Goal: Task Accomplishment & Management: Use online tool/utility

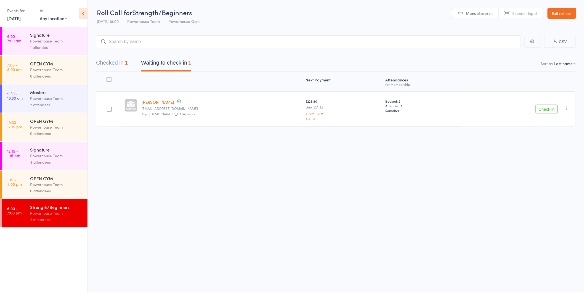
click at [555, 112] on button "Check in" at bounding box center [546, 109] width 22 height 9
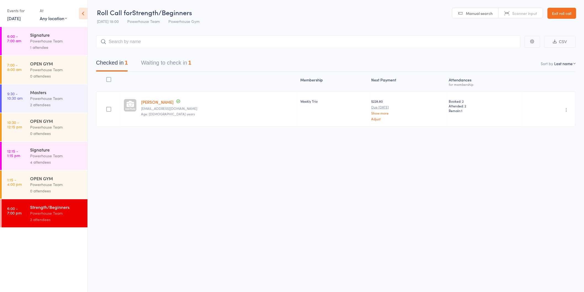
click at [164, 65] on button "Waiting to check in 1" at bounding box center [166, 64] width 50 height 15
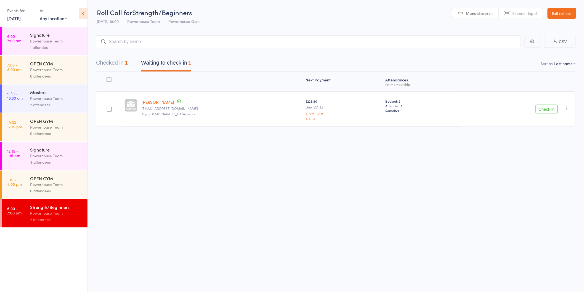
click at [546, 110] on button "Check in" at bounding box center [546, 109] width 22 height 9
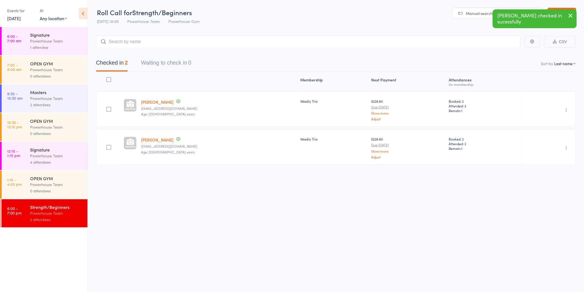
click at [18, 18] on link "[DATE]" at bounding box center [14, 18] width 14 height 6
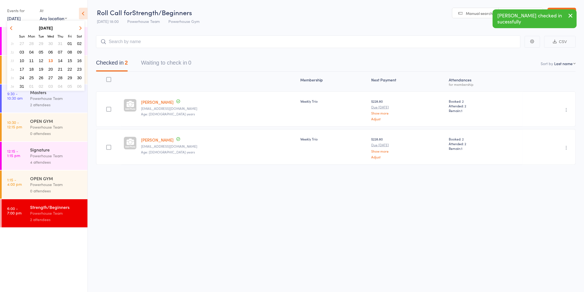
click at [58, 50] on span "07" at bounding box center [60, 52] width 5 height 5
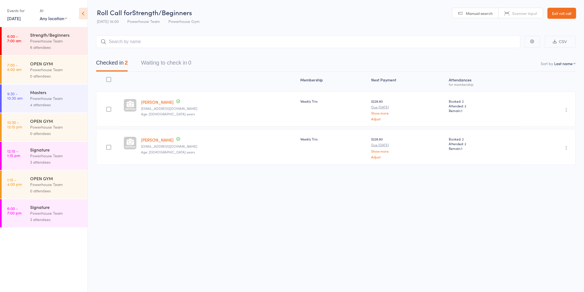
click at [50, 40] on div "Powerhouse Team" at bounding box center [56, 41] width 53 height 6
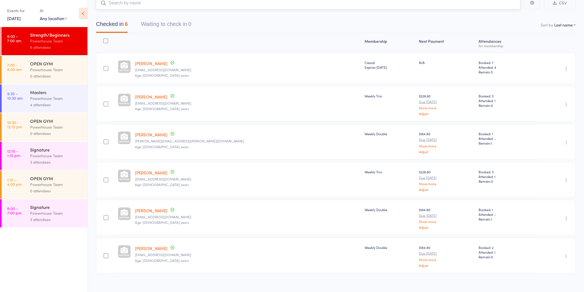
scroll to position [44, 0]
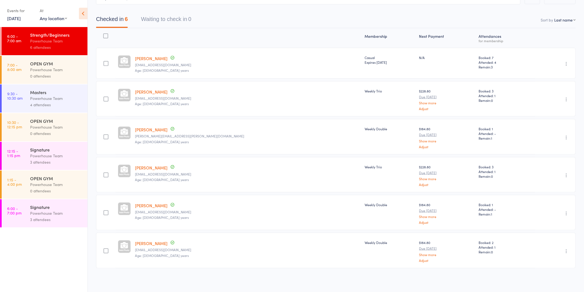
click at [54, 211] on div "Powerhouse Team" at bounding box center [56, 213] width 53 height 6
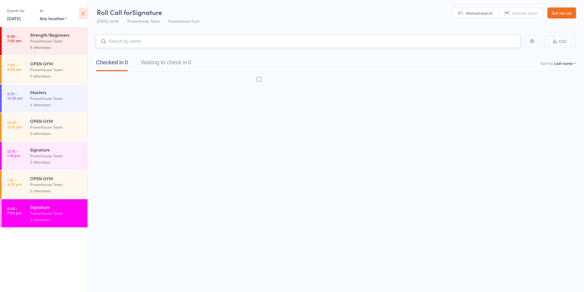
scroll to position [0, 0]
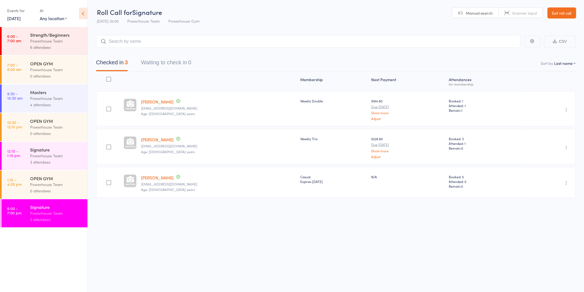
click at [21, 17] on link "[DATE]" at bounding box center [14, 18] width 14 height 6
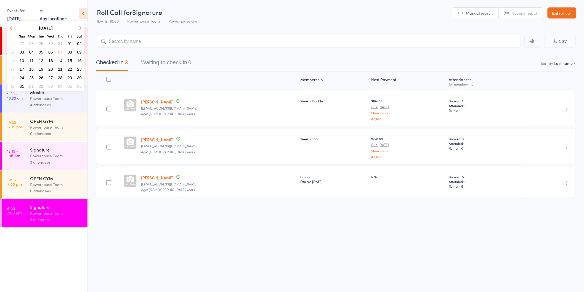
click at [51, 50] on span "06" at bounding box center [50, 52] width 5 height 5
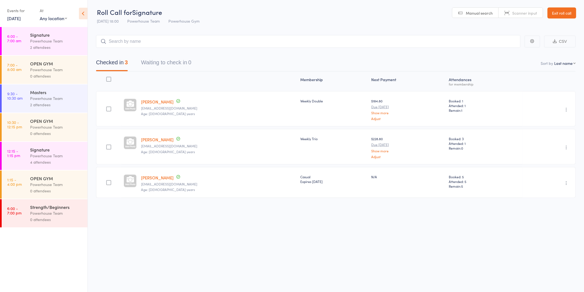
click at [21, 17] on link "6 Aug, 2025" at bounding box center [14, 18] width 14 height 6
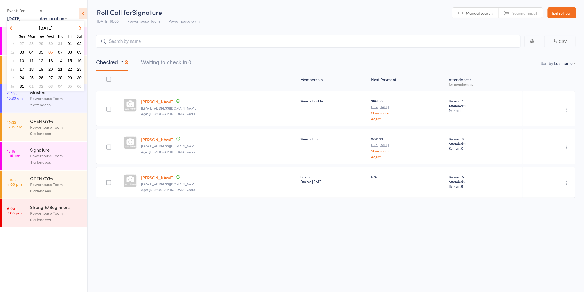
click at [61, 59] on span "14" at bounding box center [60, 60] width 5 height 5
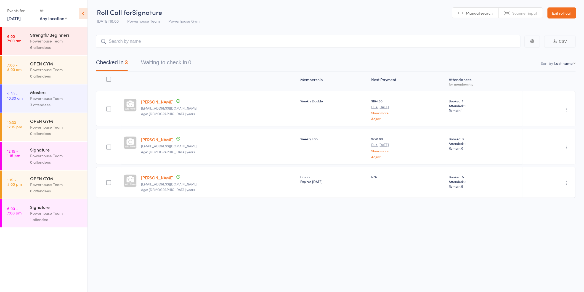
click at [50, 41] on div "Powerhouse Team" at bounding box center [56, 41] width 53 height 6
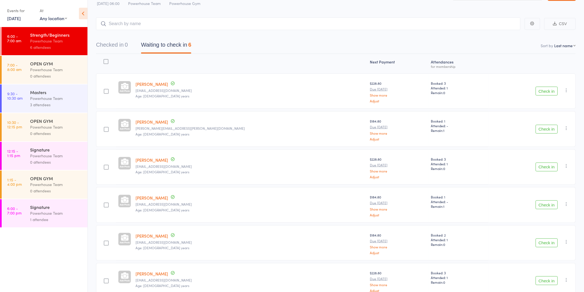
scroll to position [48, 0]
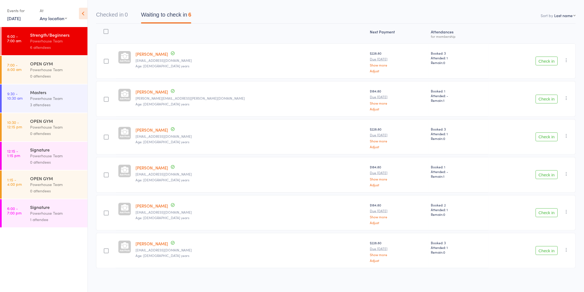
click at [48, 227] on div "Signature Powerhouse Team 1 attendee" at bounding box center [58, 213] width 57 height 28
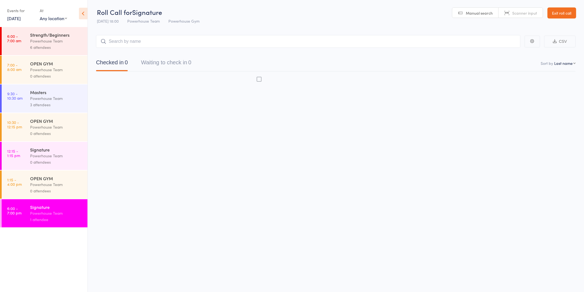
scroll to position [0, 0]
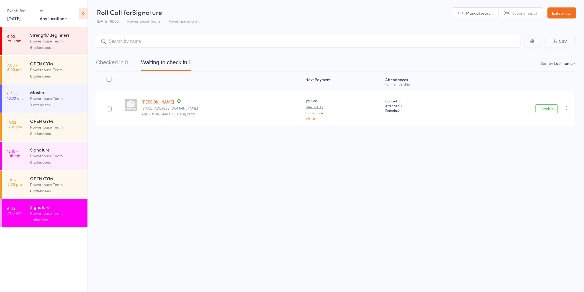
click at [21, 15] on link "14 Aug, 2025" at bounding box center [14, 18] width 14 height 6
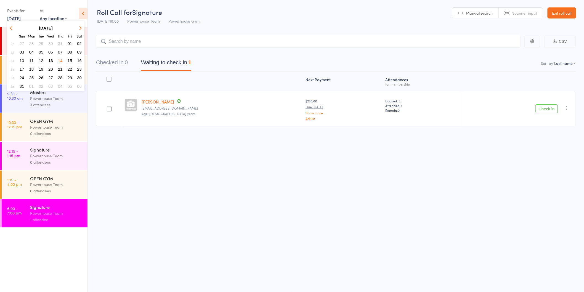
click at [60, 59] on span "14" at bounding box center [60, 60] width 5 height 5
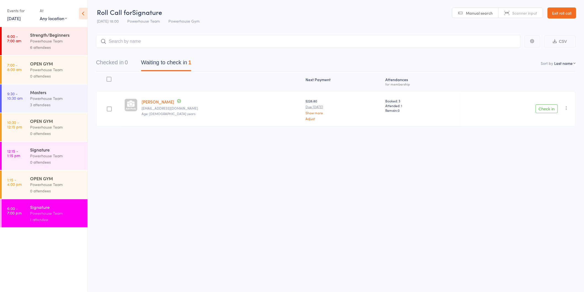
click at [54, 40] on div "Powerhouse Team" at bounding box center [56, 41] width 53 height 6
